Goal: Transaction & Acquisition: Purchase product/service

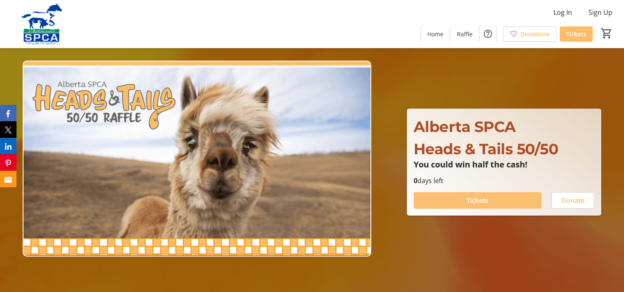
click at [470, 200] on span "Tickets" at bounding box center [478, 201] width 22 height 10
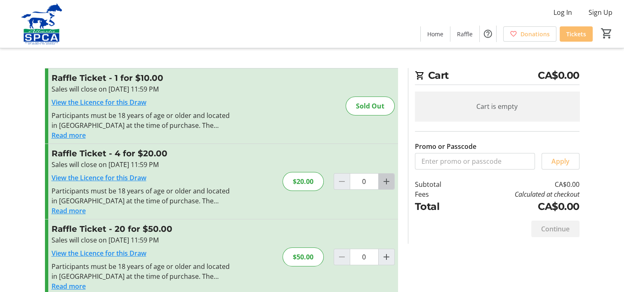
click at [385, 186] on mat-icon "Increment by one" at bounding box center [387, 182] width 10 height 10
type input "1"
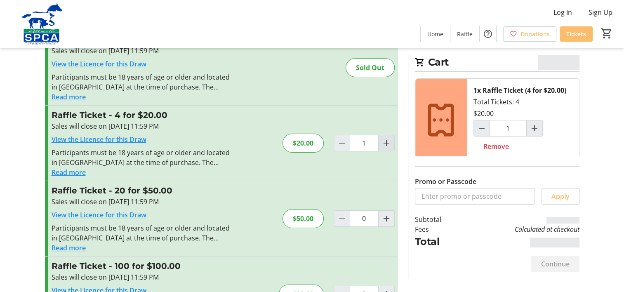
scroll to position [87, 0]
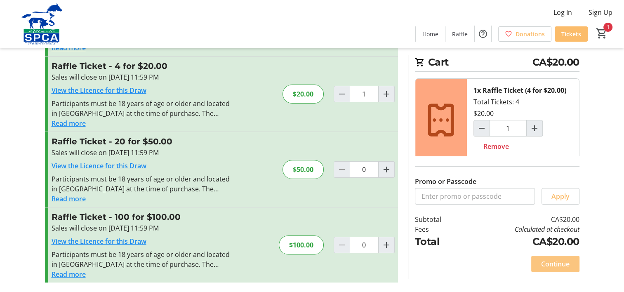
click at [558, 268] on span "Continue" at bounding box center [555, 264] width 28 height 10
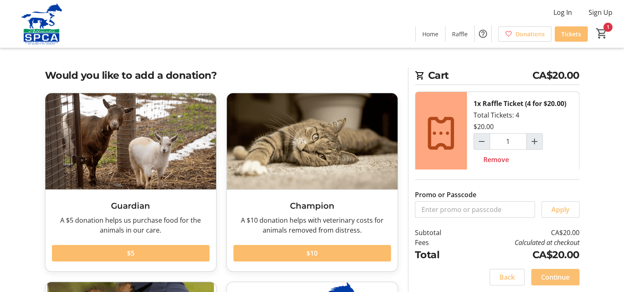
click at [555, 278] on span "Continue" at bounding box center [555, 277] width 28 height 10
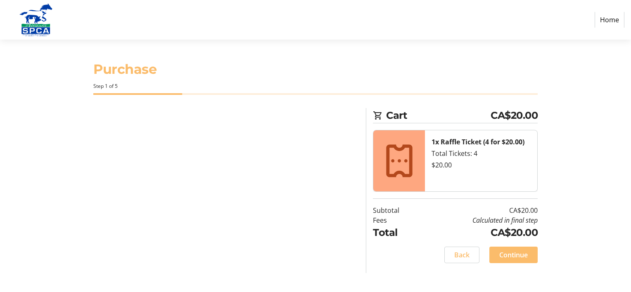
select select "CA"
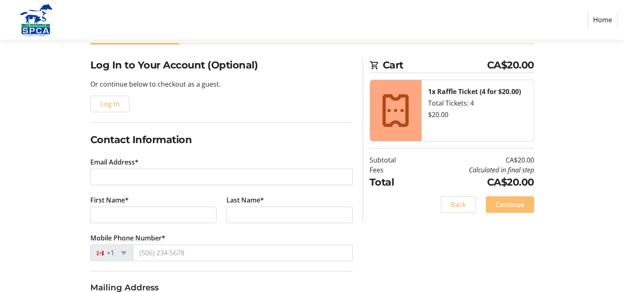
scroll to position [98, 0]
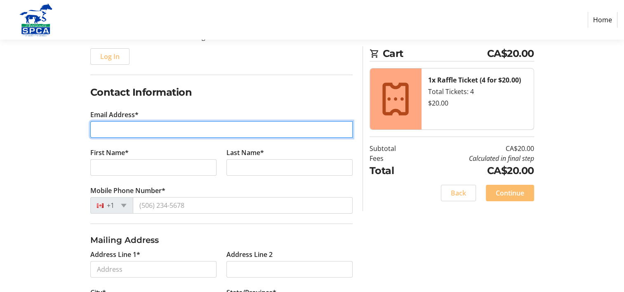
click at [304, 132] on input "Email Address*" at bounding box center [221, 129] width 262 height 17
type input "[EMAIL_ADDRESS][PERSON_NAME][DOMAIN_NAME]"
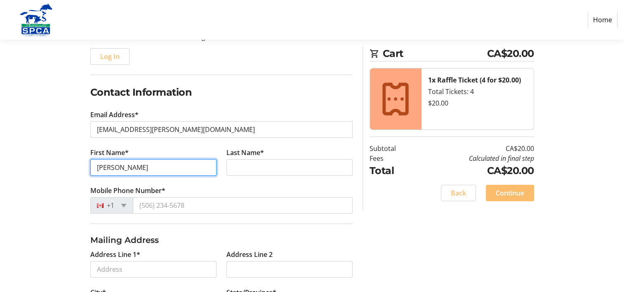
type input "[PERSON_NAME]"
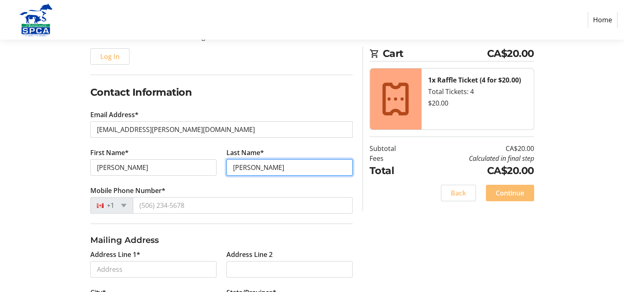
type input "[PERSON_NAME]"
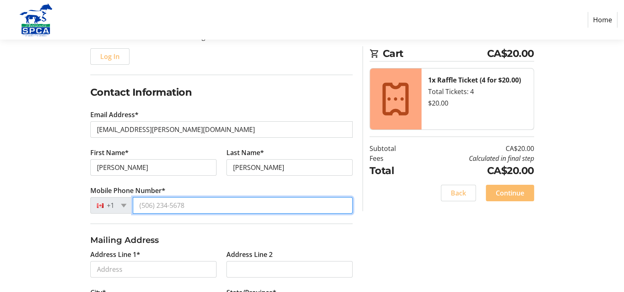
click at [268, 208] on input "Mobile Phone Number*" at bounding box center [243, 205] width 220 height 17
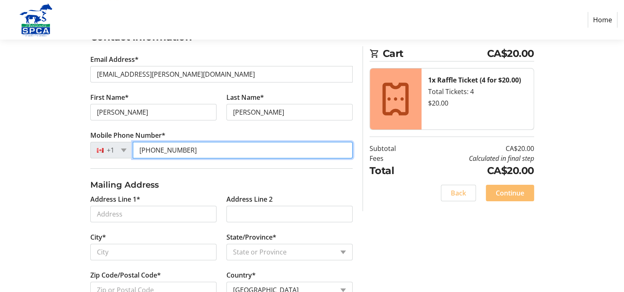
scroll to position [201, 0]
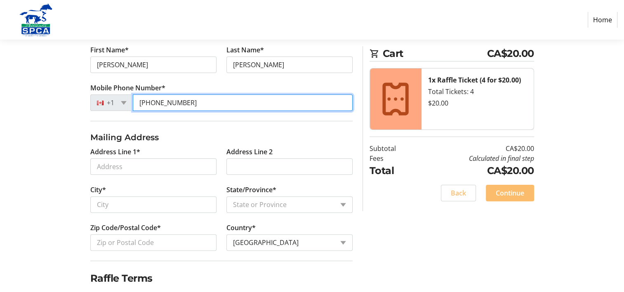
type input "[PHONE_NUMBER]"
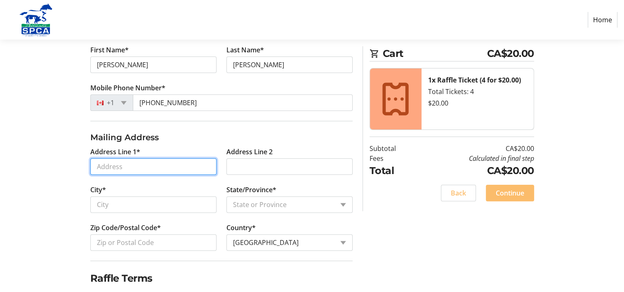
click at [191, 169] on input "Address Line 1*" at bounding box center [153, 166] width 126 height 17
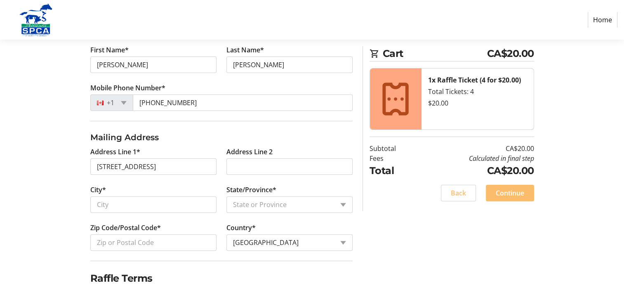
type input "[STREET_ADDRESS]"
type input "[GEOGRAPHIC_DATA]"
select select "AB"
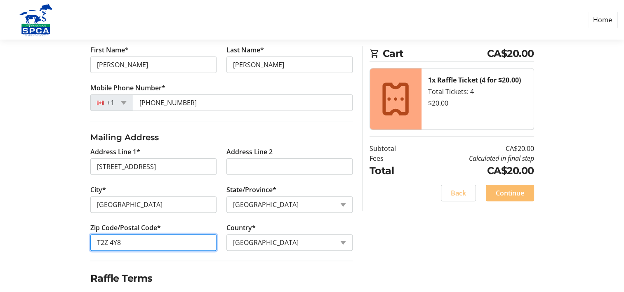
click at [168, 243] on input "T2Z 4Y8" at bounding box center [153, 242] width 126 height 17
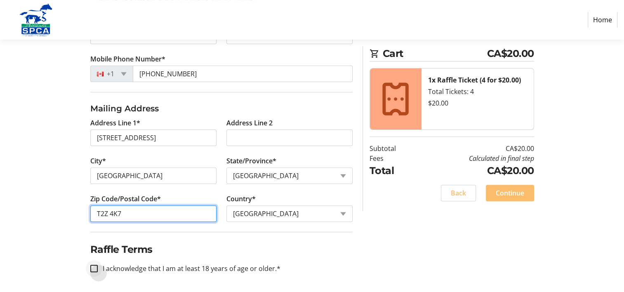
type input "T2Z 4K7"
click at [96, 267] on input "I acknowledge that I am at least 18 years of age or older.*" at bounding box center [93, 268] width 7 height 7
checkbox input "true"
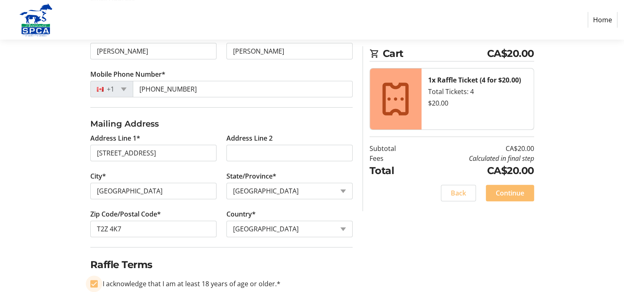
scroll to position [215, 0]
click at [512, 196] on span "Continue" at bounding box center [510, 193] width 28 height 10
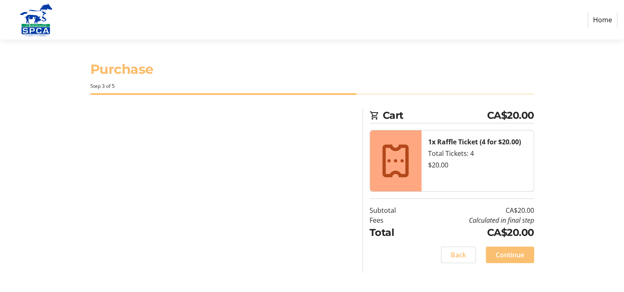
scroll to position [0, 0]
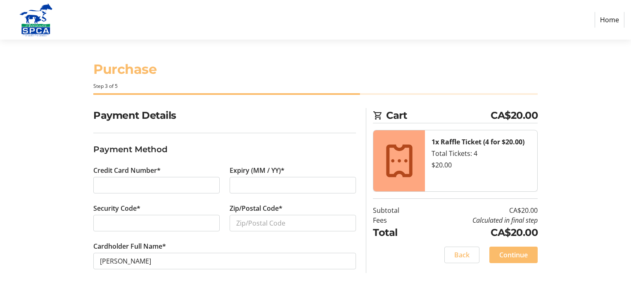
click at [198, 179] on div at bounding box center [156, 185] width 126 height 17
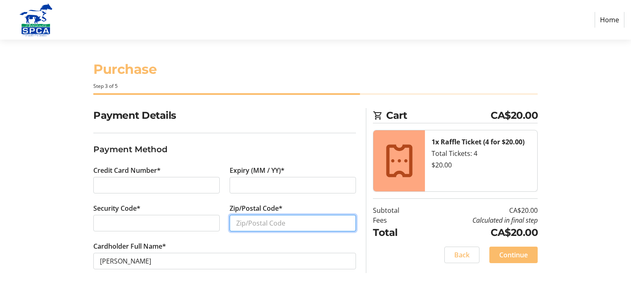
click at [313, 224] on input "Zip/Postal Code*" at bounding box center [292, 223] width 126 height 17
type input "T2Z 4K7"
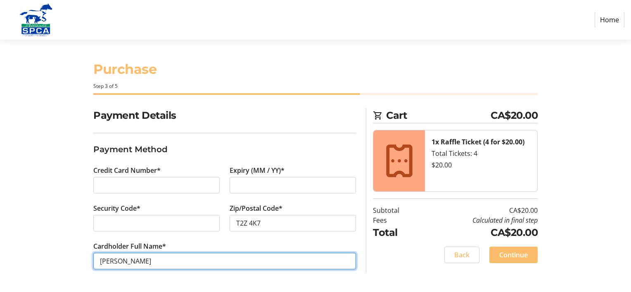
click at [197, 257] on input "[PERSON_NAME]" at bounding box center [224, 261] width 262 height 17
type input "k"
type input "[PERSON_NAME]"
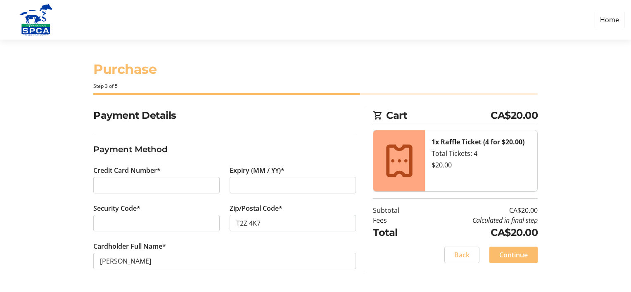
click at [584, 212] on div "Payment Details Payment Method Credit Card Number* Expiry (MM / YY)* Security C…" at bounding box center [315, 198] width 545 height 181
click at [516, 256] on span "Continue" at bounding box center [513, 255] width 28 height 10
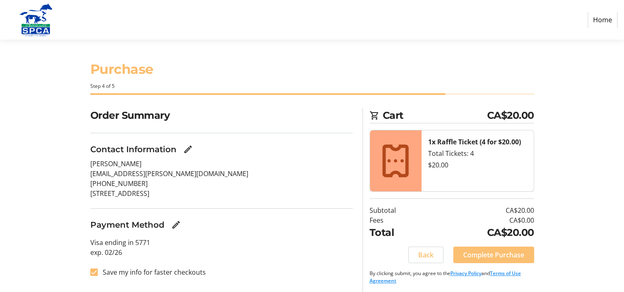
click at [492, 258] on span "Complete Purchase" at bounding box center [493, 255] width 61 height 10
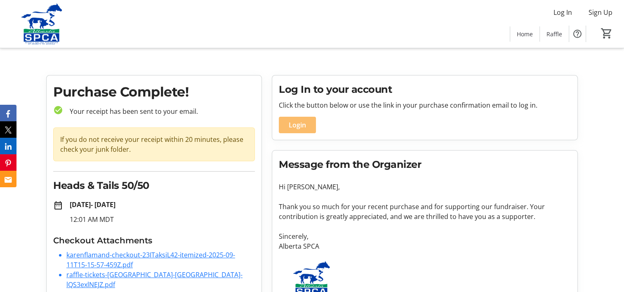
scroll to position [22, 0]
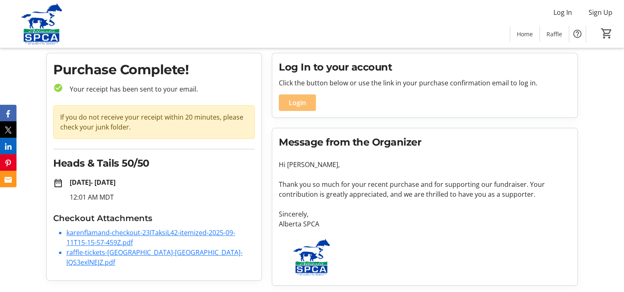
click at [111, 234] on link "karenflamand-checkout-23ITaksiL42-itemized-2025-09-11T15-15-57-459Z.pdf" at bounding box center [150, 237] width 169 height 19
click at [176, 251] on link "raffle-tickets-[GEOGRAPHIC_DATA]-[GEOGRAPHIC_DATA]-lQS3exlNEJZ.pdf" at bounding box center [154, 257] width 176 height 19
